Goal: Transaction & Acquisition: Purchase product/service

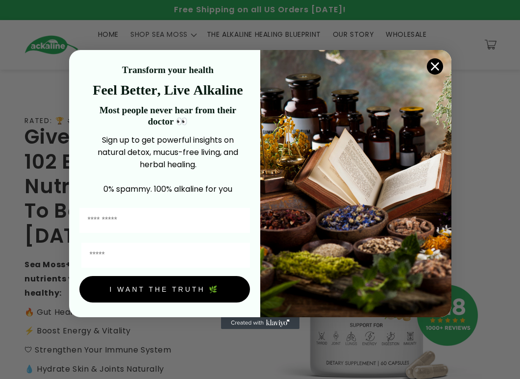
click at [57, 67] on circle "Close dialog" at bounding box center [434, 66] width 16 height 16
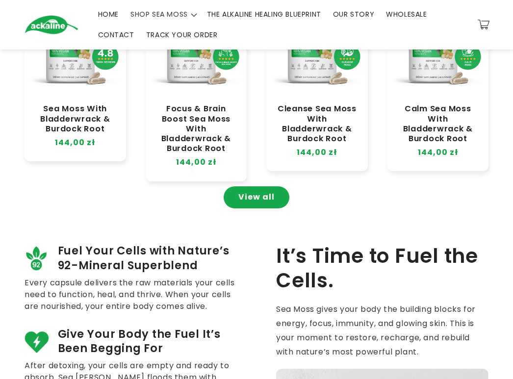
scroll to position [490, 0]
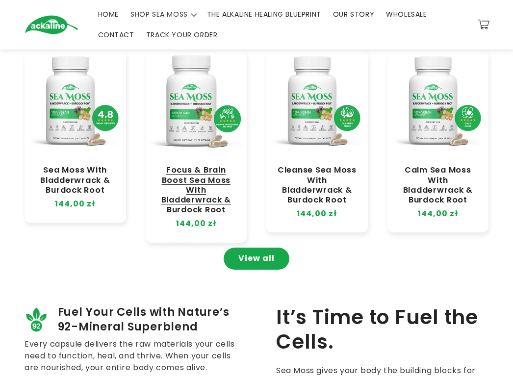
click at [57, 170] on link "Focus & Brain Boost Sea Moss With Bladderwrack & Burdock Root" at bounding box center [196, 190] width 82 height 50
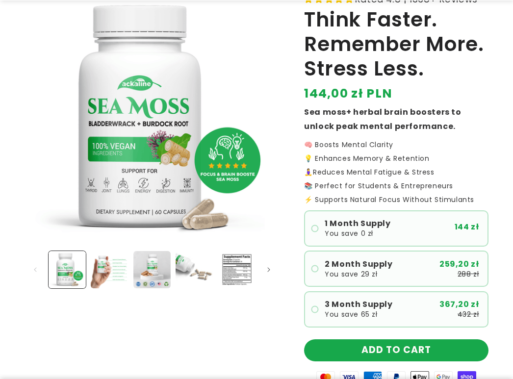
scroll to position [196, 0]
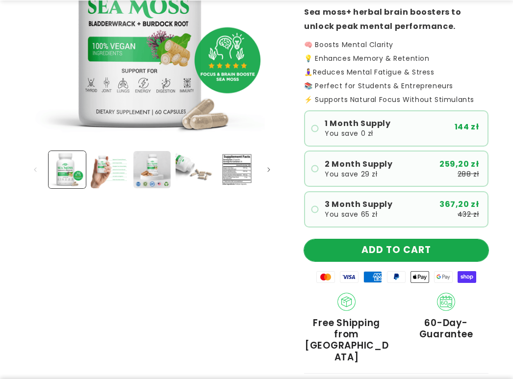
click at [431, 253] on button "ADD TO CART" at bounding box center [396, 250] width 184 height 22
